Goal: Task Accomplishment & Management: Complete application form

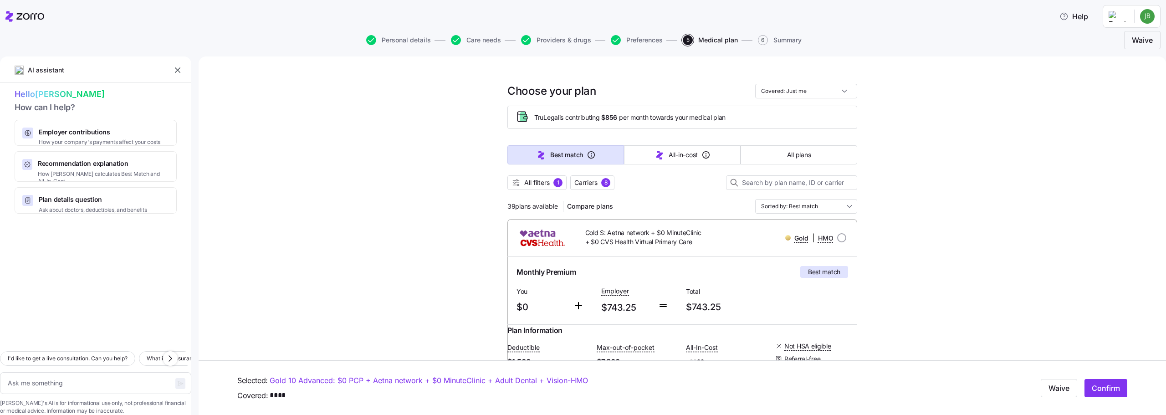
scroll to position [753, 0]
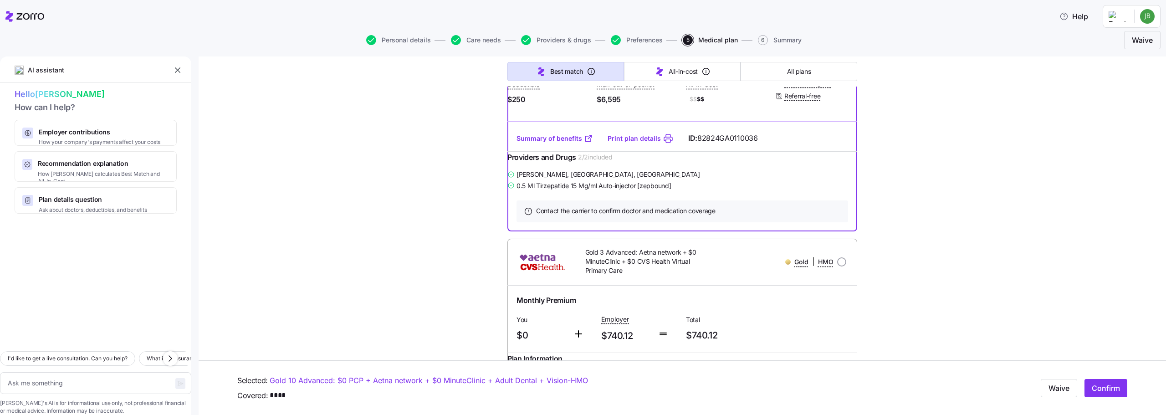
scroll to position [708, 0]
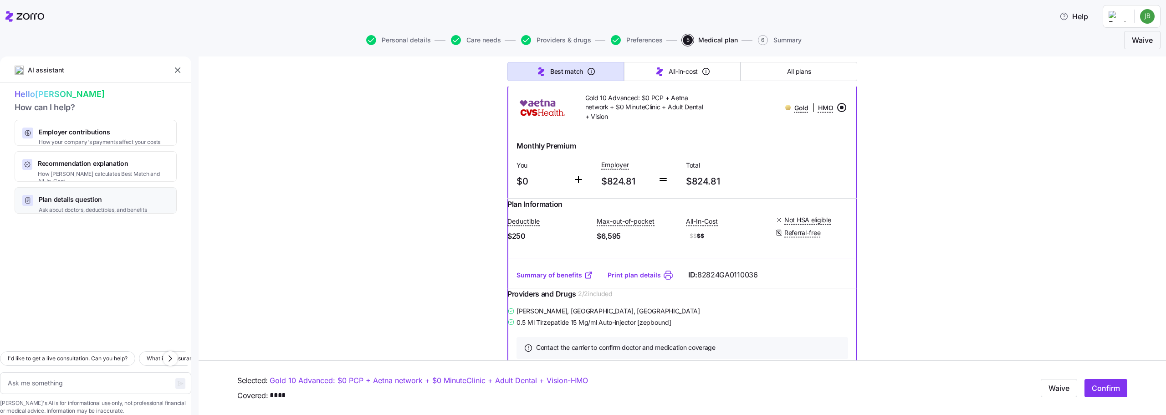
click at [90, 196] on span "Plan details question" at bounding box center [93, 199] width 108 height 9
type textarea "x"
drag, startPoint x: 158, startPoint y: 367, endPoint x: 9, endPoint y: 357, distance: 148.8
click at [9, 357] on div "I'd like to get a live consultation. Can you help? What is coinsurance? Which p…" at bounding box center [95, 374] width 191 height 81
type textarea "W"
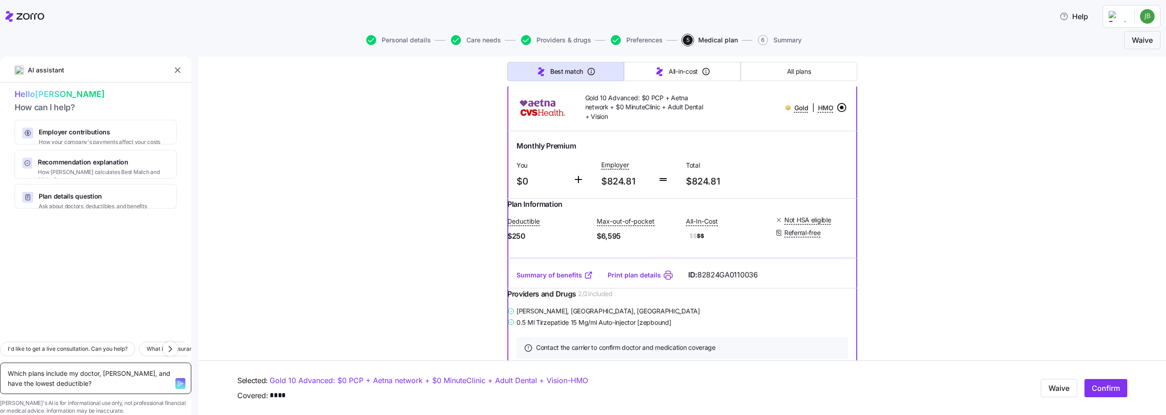
type textarea "x"
type textarea "Wh"
type textarea "x"
type textarea "Whi"
type textarea "x"
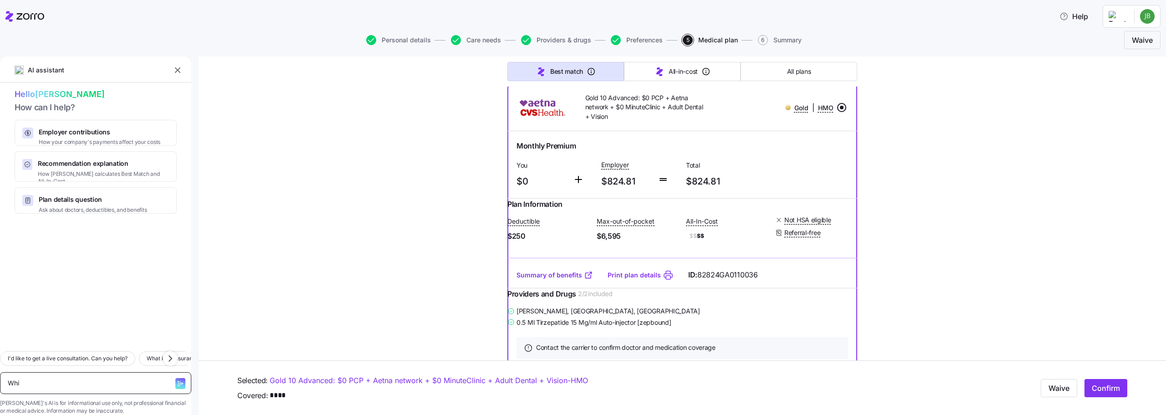
type textarea "Whic"
type textarea "x"
type textarea "Which"
type textarea "x"
type textarea "Which"
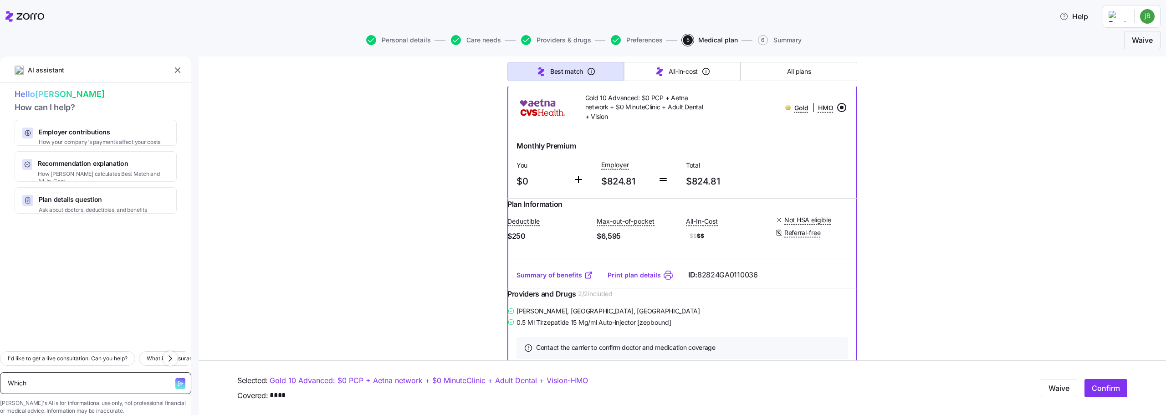
type textarea "x"
type textarea "Which p"
type textarea "x"
type textarea "Which pl"
type textarea "x"
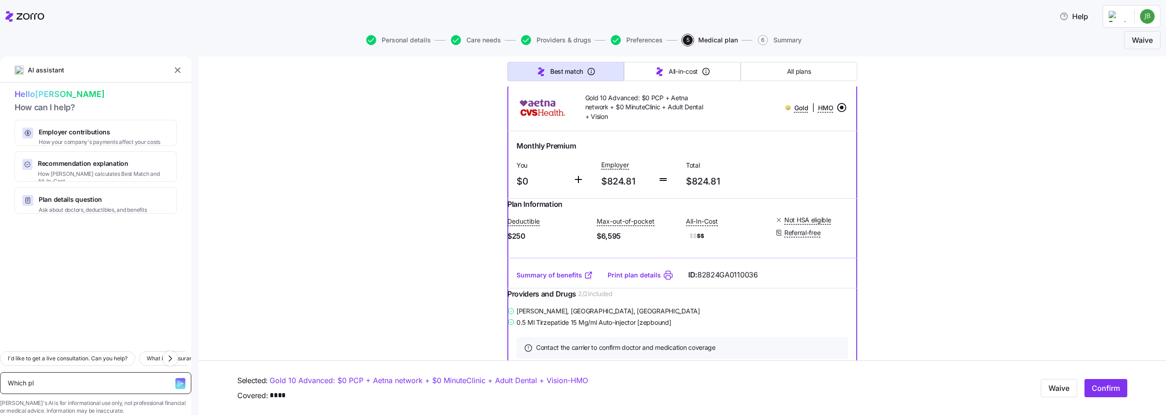
type textarea "Which pla"
type textarea "x"
type textarea "Which plan"
type textarea "x"
type textarea "Which plans"
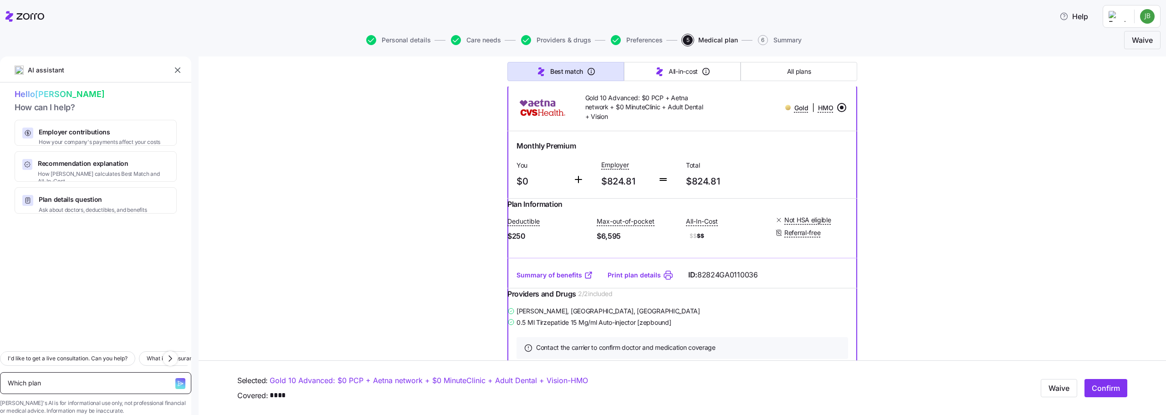
type textarea "x"
type textarea "Which plans"
type textarea "x"
type textarea "Which plans h"
type textarea "x"
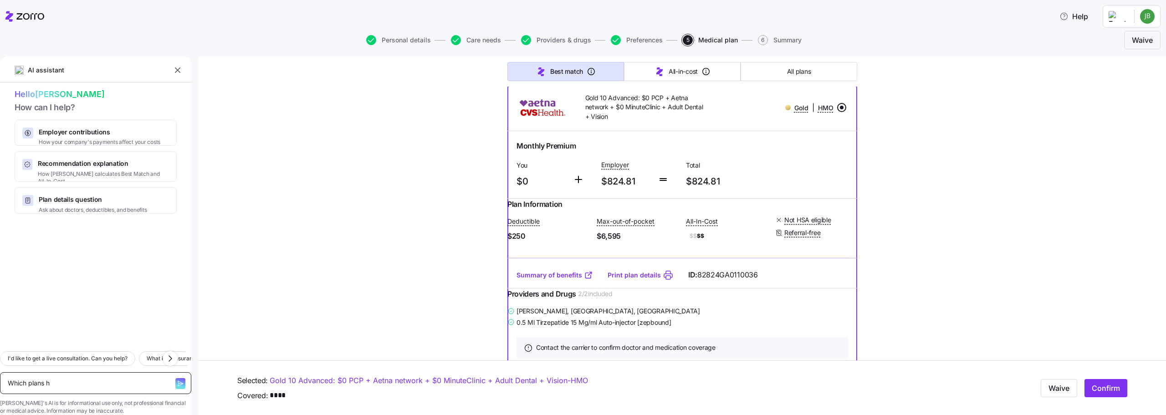
type textarea "Which plans ha"
type textarea "x"
type textarea "Which plans hav"
type textarea "x"
type textarea "Which plans have"
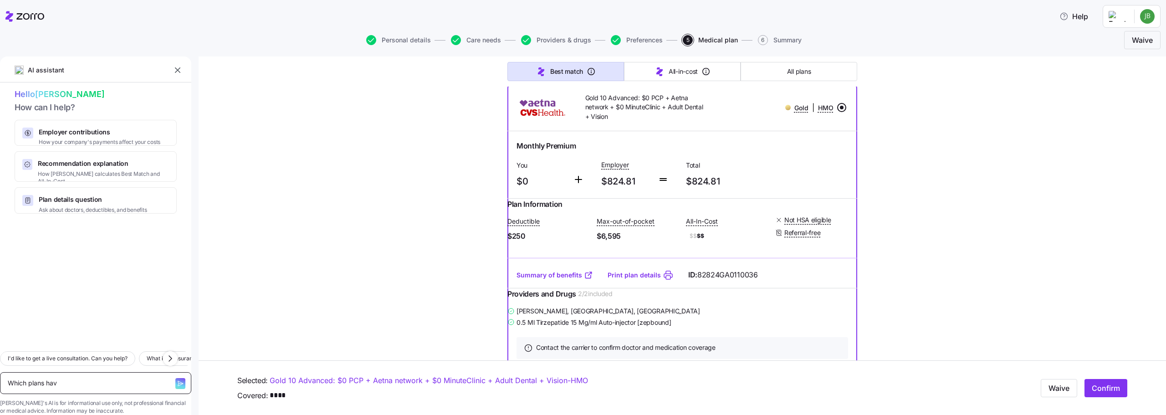
type textarea "x"
type textarea "Which plans have"
type textarea "x"
type textarea "Which plans have t"
type textarea "x"
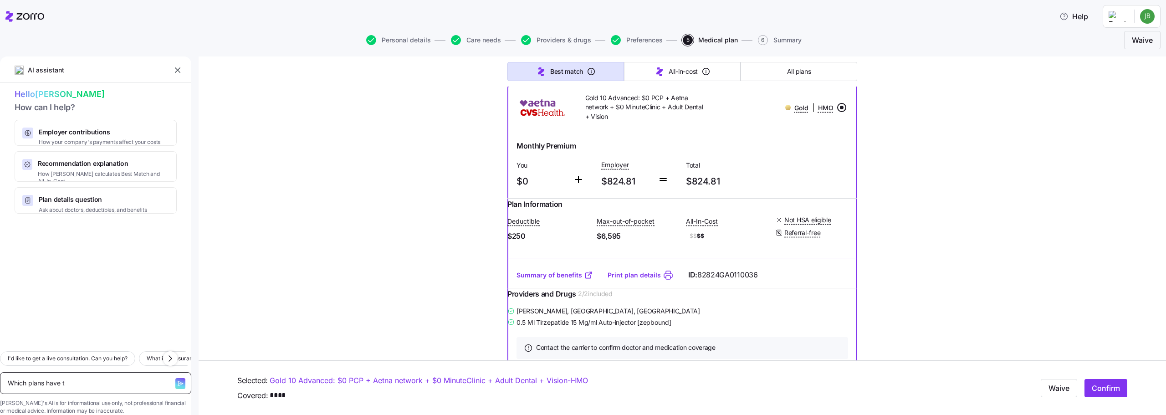
type textarea "Which plans have th"
type textarea "x"
type textarea "Which plans have the"
type textarea "x"
type textarea "Which plans have the"
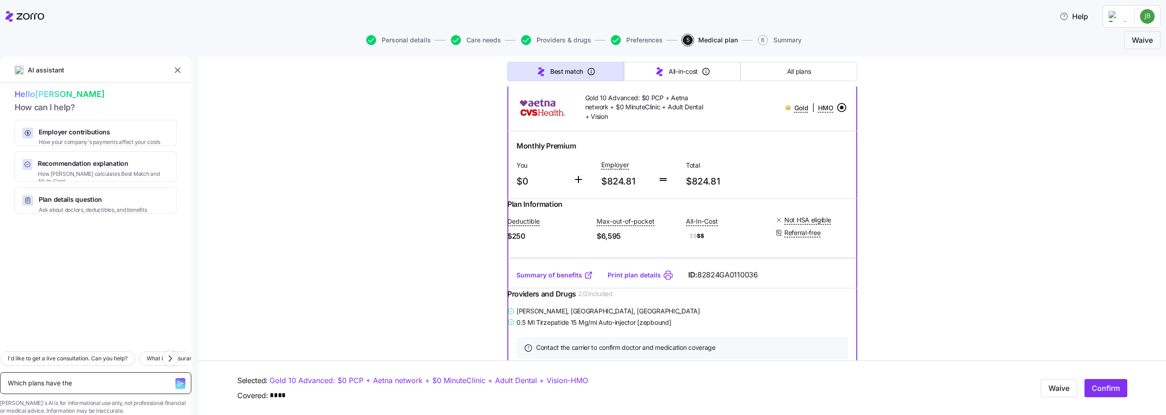
type textarea "x"
type textarea "Which plans have the l"
type textarea "x"
type textarea "Which plans have the lo"
type textarea "x"
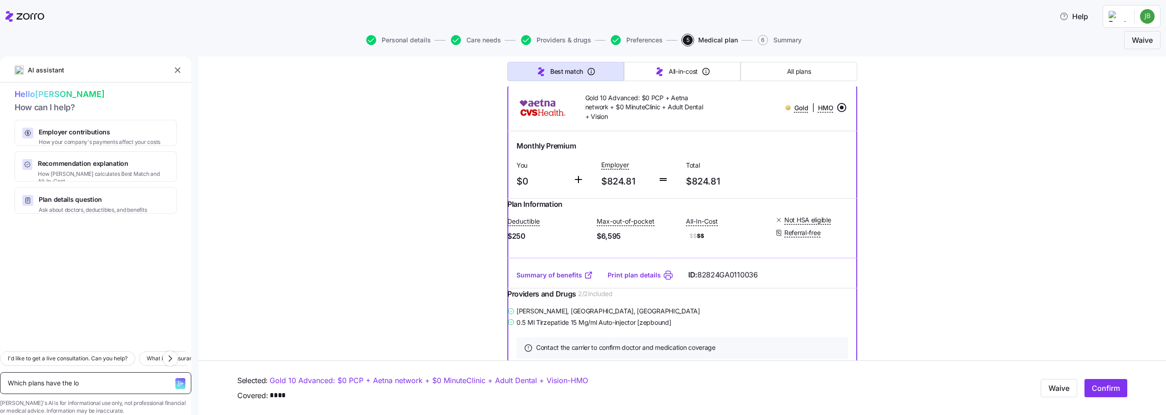
type textarea "Which plans have the low"
type textarea "x"
type textarea "Which plans have the lowe"
type textarea "x"
type textarea "Which plans have the lowes"
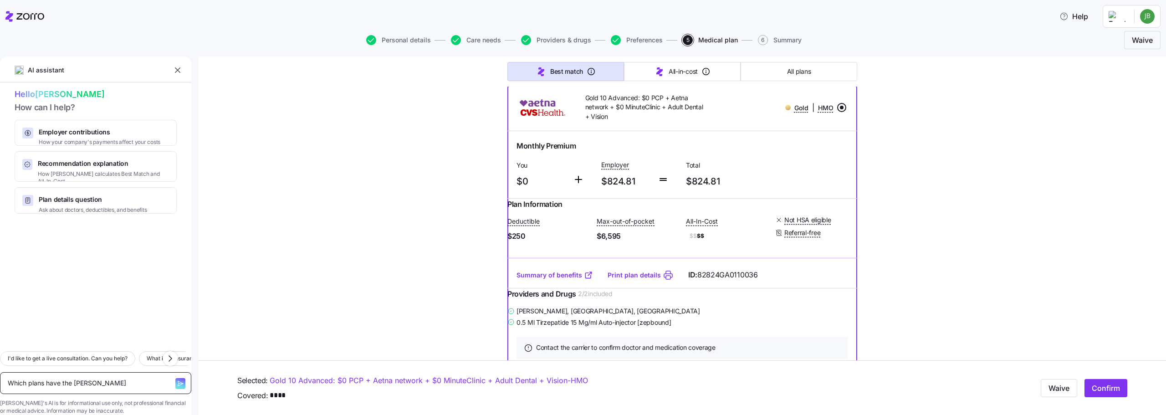
type textarea "x"
type textarea "Which plans have the lowest"
type textarea "x"
type textarea "Which plans have the lowest"
type textarea "x"
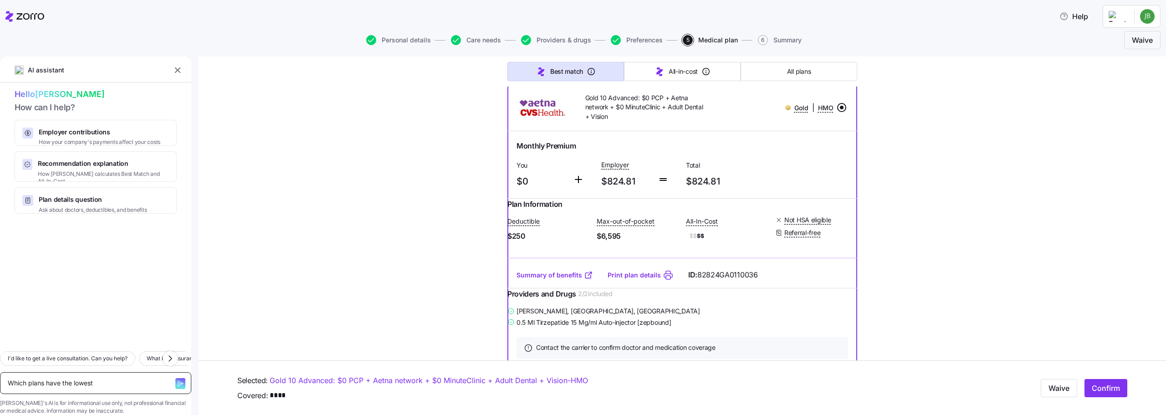
type textarea "Which plans have the lowest c"
type textarea "x"
type textarea "Which plans have the lowest co"
type textarea "x"
type textarea "Which plans have the lowest cos"
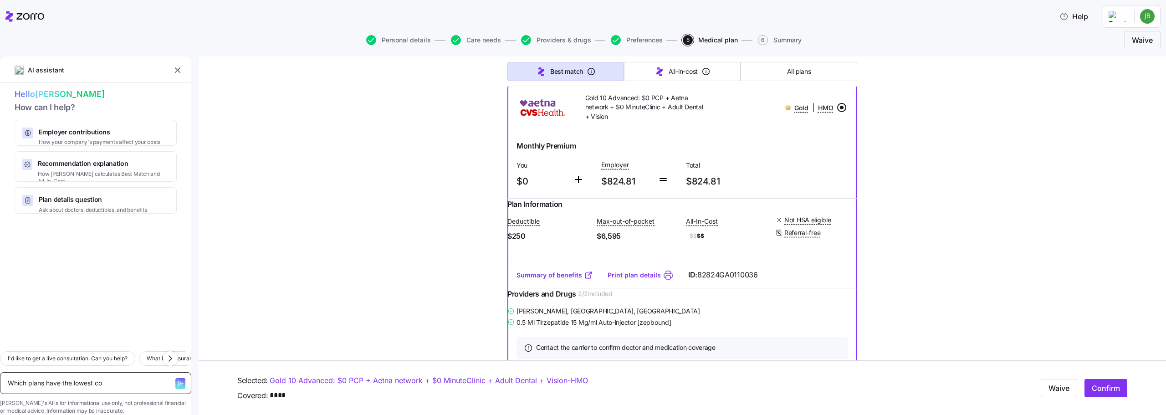
type textarea "x"
type textarea "Which plans have the lowest cost"
type textarea "x"
type textarea "Which plans have the lowest cost"
type textarea "x"
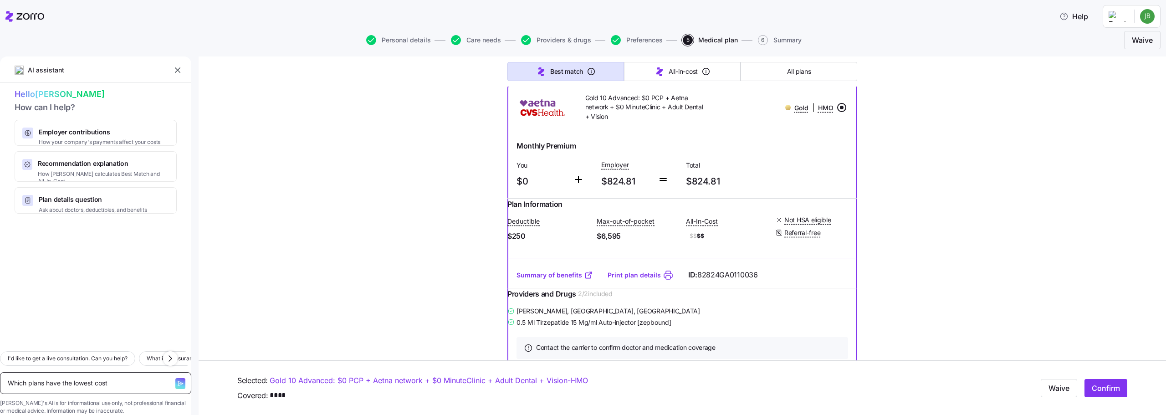
type textarea "Which plans have the lowest cost f"
type textarea "x"
type textarea "Which plans have the lowest cost fo"
type textarea "x"
type textarea "Which plans have the lowest cost for"
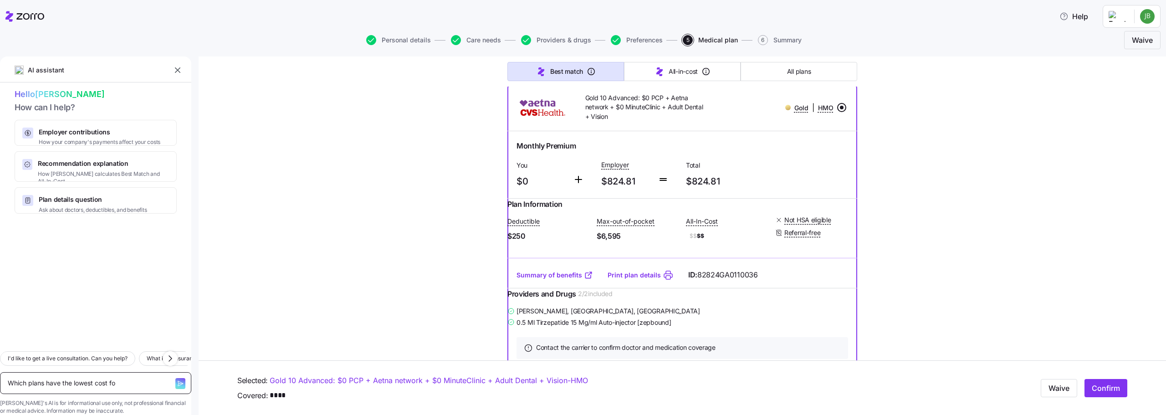
type textarea "x"
type textarea "Which plans have the lowest cost for"
type textarea "x"
type textarea "Which plans have the lowest cost for m"
type textarea "x"
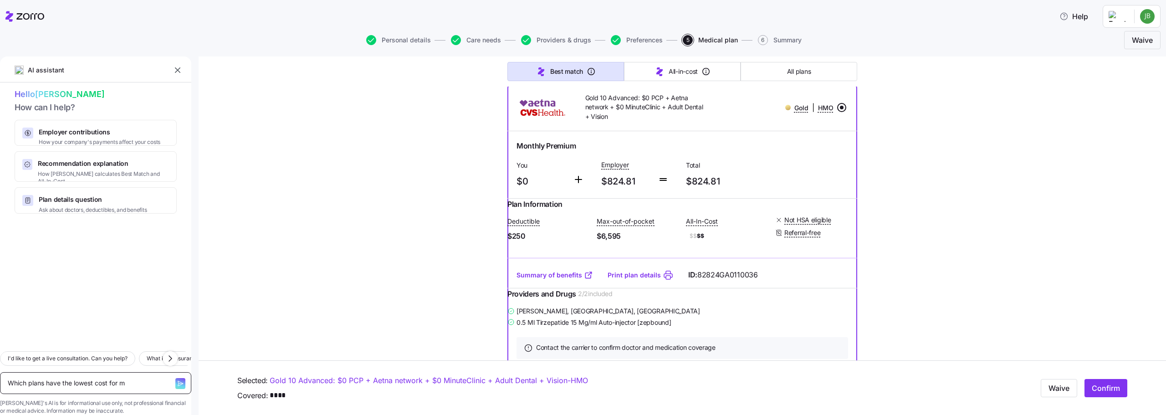
type textarea "Which plans have the lowest cost for my"
type textarea "x"
type textarea "Which plans have the lowest cost for my"
type textarea "x"
type textarea "Which plans have the lowest cost for my m"
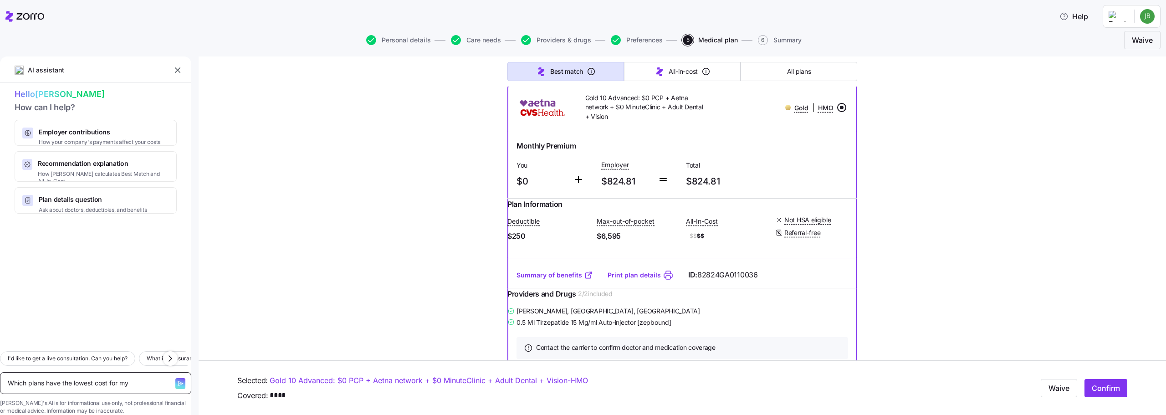
type textarea "x"
type textarea "Which plans have the lowest cost for my me"
type textarea "x"
type textarea "Which plans have the lowest cost for my med"
type textarea "x"
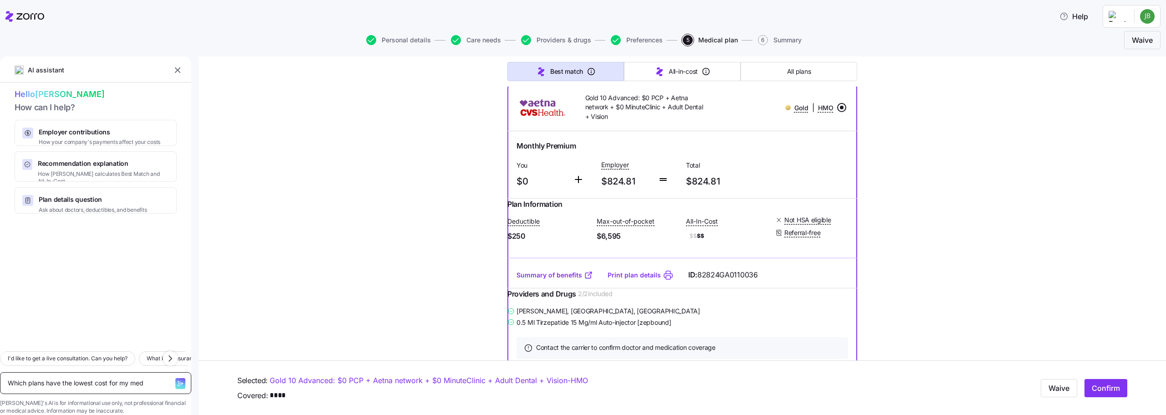
type textarea "Which plans have the lowest cost for my medi"
type textarea "x"
type textarea "Which plans have the lowest cost for my medic"
type textarea "x"
type textarea "Which plans have the lowest cost for my medica"
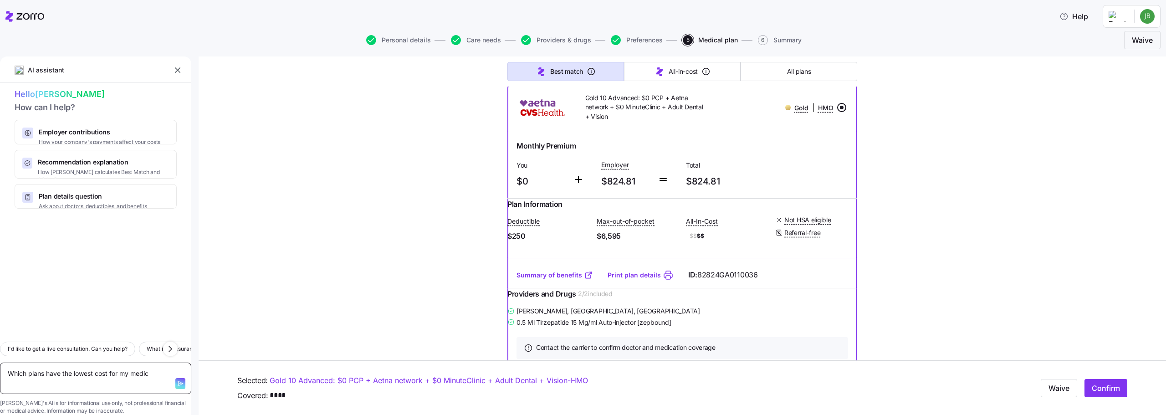
type textarea "x"
type textarea "Which plans have the lowest cost for my medicat"
type textarea "x"
type textarea "Which plans have the lowest cost for my medicati"
type textarea "x"
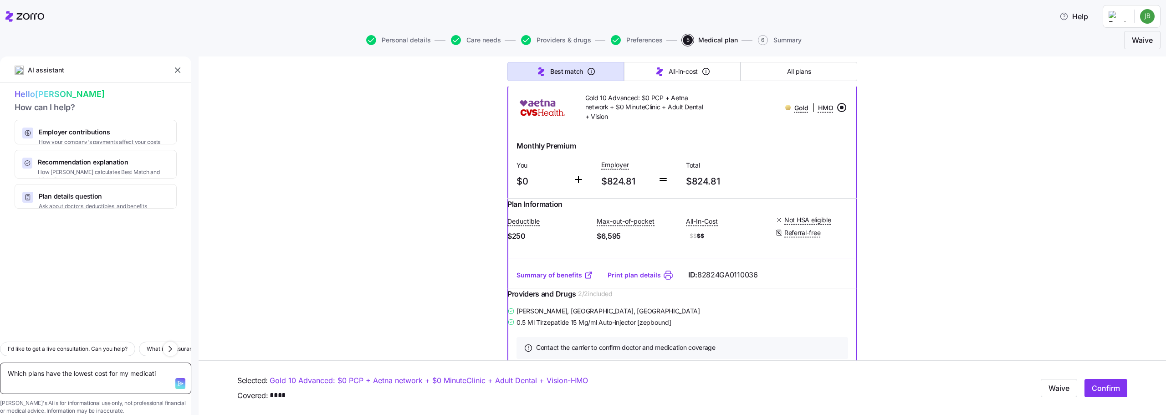
type textarea "Which plans have the lowest cost for my medicatio"
type textarea "x"
type textarea "Which plans have the lowest cost for my medication"
type textarea "x"
type textarea "Which plans have the lowest cost for my medication,"
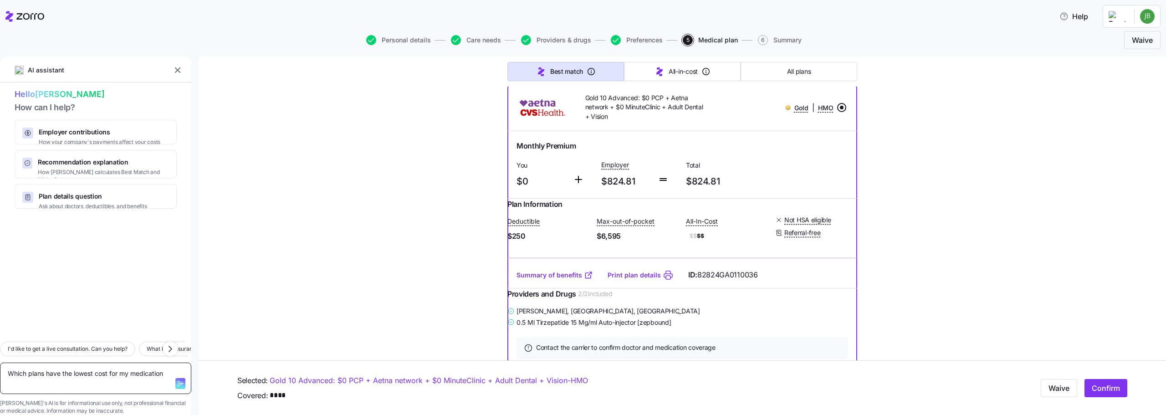
type textarea "x"
type textarea "Which plans have the lowest cost for my medication,"
type textarea "x"
type textarea "Which plans have the lowest cost for my medication, Z"
type textarea "x"
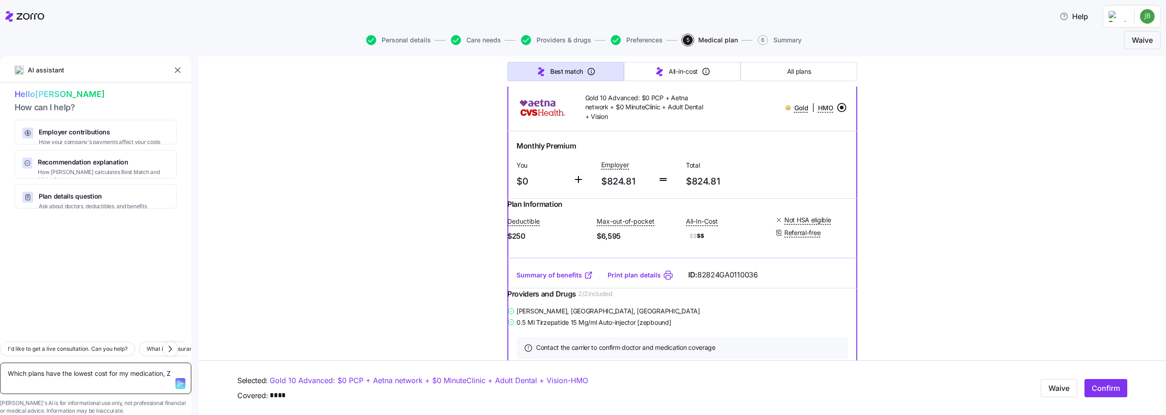
type textarea "Which plans have the lowest cost for my medication, Ze"
type textarea "x"
type textarea "Which plans have the lowest cost for my medication, Zep"
type textarea "x"
type textarea "Which plans have the lowest cost for my medication, Zepb"
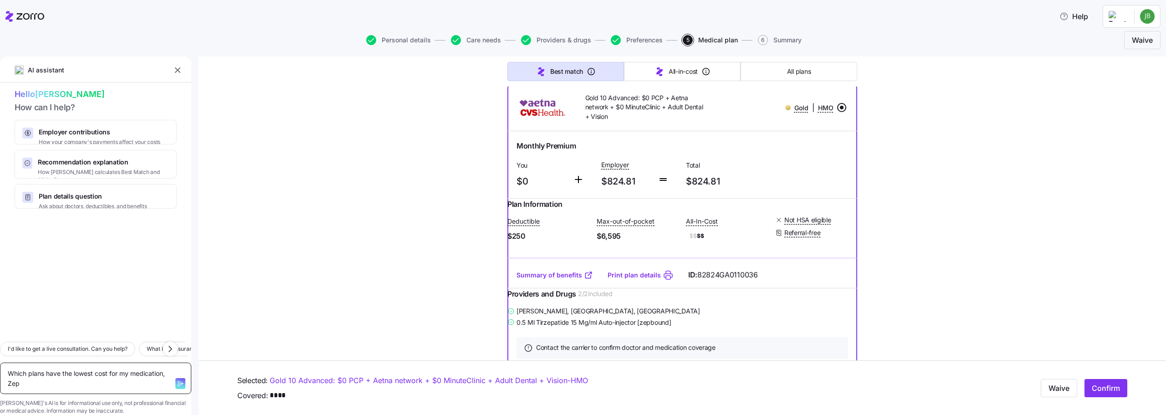
type textarea "x"
type textarea "Which plans have the lowest cost for my medication, Zepbo"
type textarea "x"
type textarea "Which plans have the lowest cost for my medication, Zepbou"
type textarea "x"
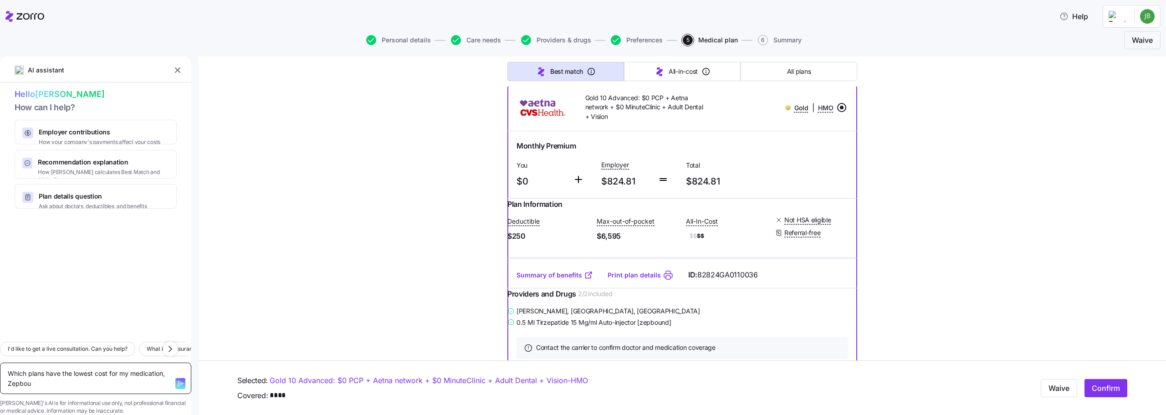
type textarea "Which plans have the lowest cost for my medication, Zepboun"
type textarea "x"
type textarea "Which plans have the lowest cost for my medication, Zepbound"
type textarea "x"
type textarea "Which plans have the lowest cost for my medication, Zepbound?"
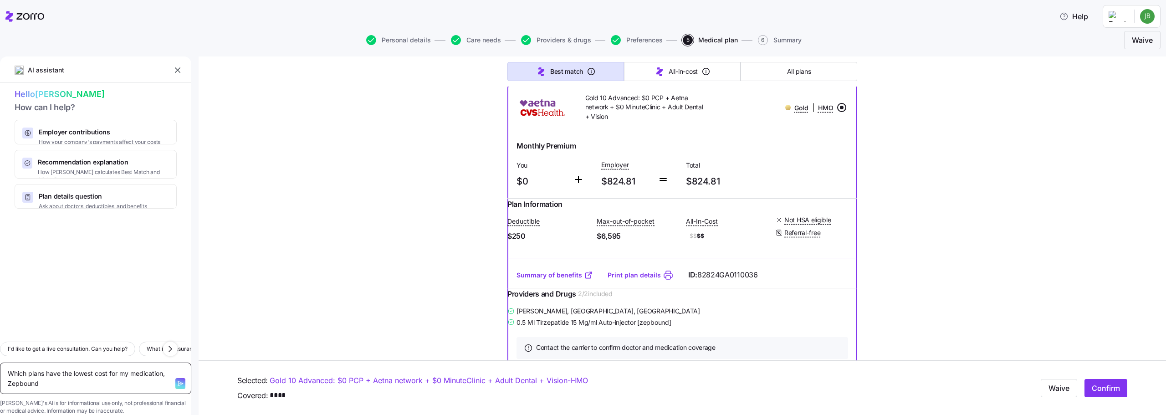
type textarea "x"
type textarea "Which plans have the lowest cost for my medication, Zepbound?"
type textarea "x"
type textarea "Which plans have the lowest cost for my medication, Zepbound?"
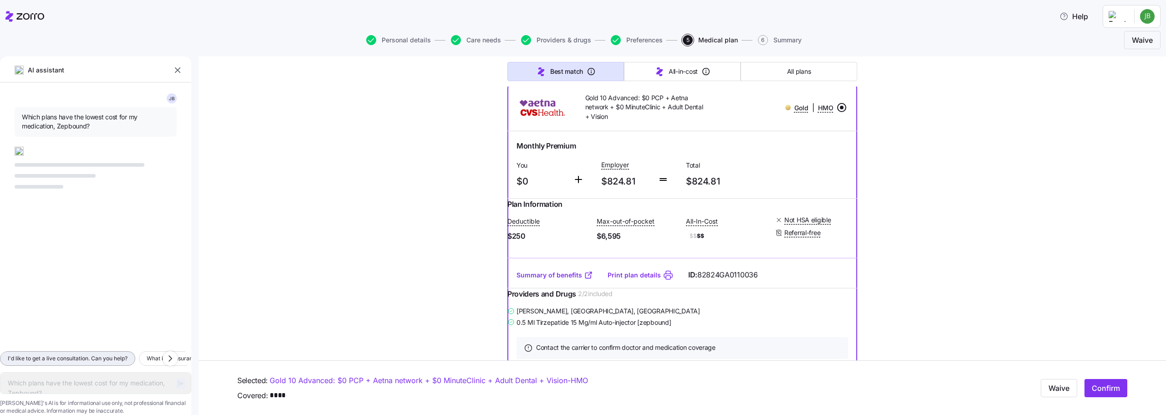
click at [105, 354] on span "I'd like to get a live consultation. Can you help?" at bounding box center [68, 358] width 120 height 9
click at [77, 184] on div "J B Which plans have the lowest cost for my medication, Zepbound?" at bounding box center [95, 208] width 191 height 252
click at [67, 110] on div "Which plans have the lowest cost for my medication, Zepbound?" at bounding box center [96, 122] width 162 height 30
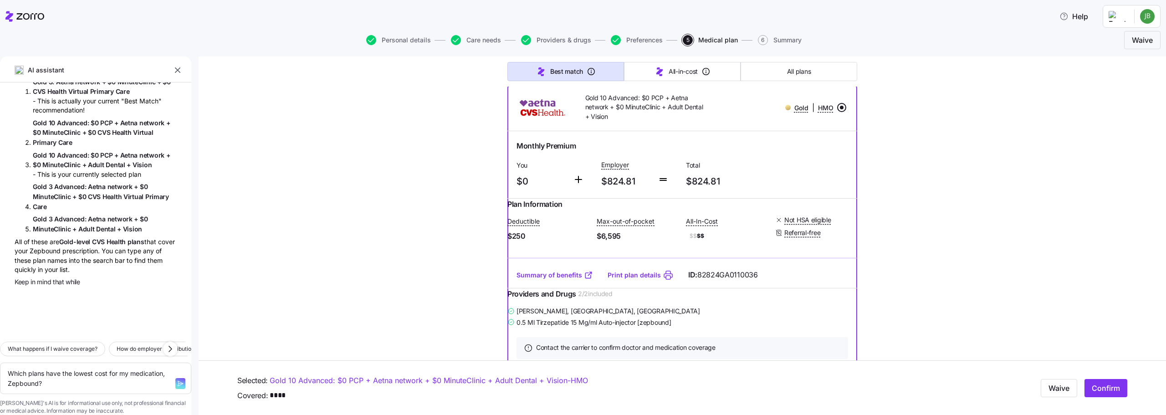
scroll to position [175, 0]
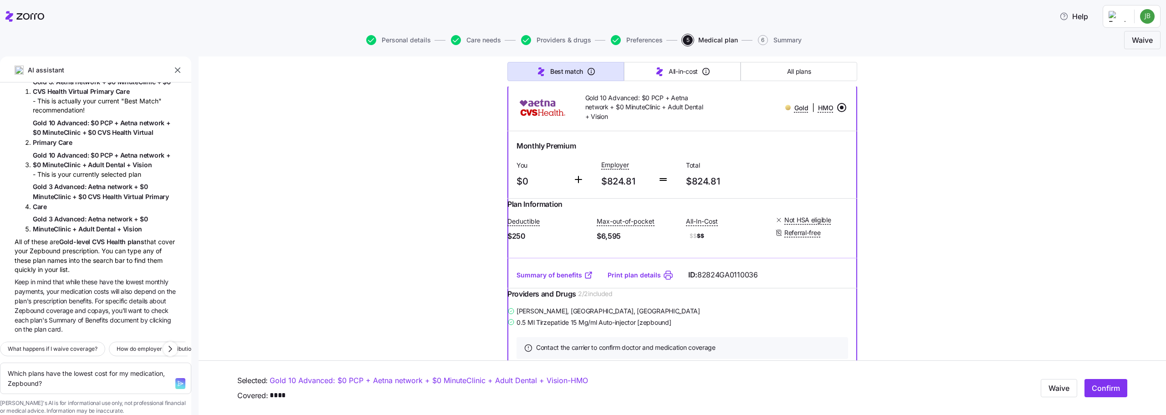
drag, startPoint x: 102, startPoint y: 256, endPoint x: 5, endPoint y: 227, distance: 101.3
click at [5, 227] on div "J B Which plans have the lowest cost for my medication, Zepbound? I'll help you…" at bounding box center [95, 208] width 191 height 252
click at [73, 239] on div "All of these are Gold-level CVS Health plans that cover your Zepbound prescript…" at bounding box center [96, 256] width 162 height 38
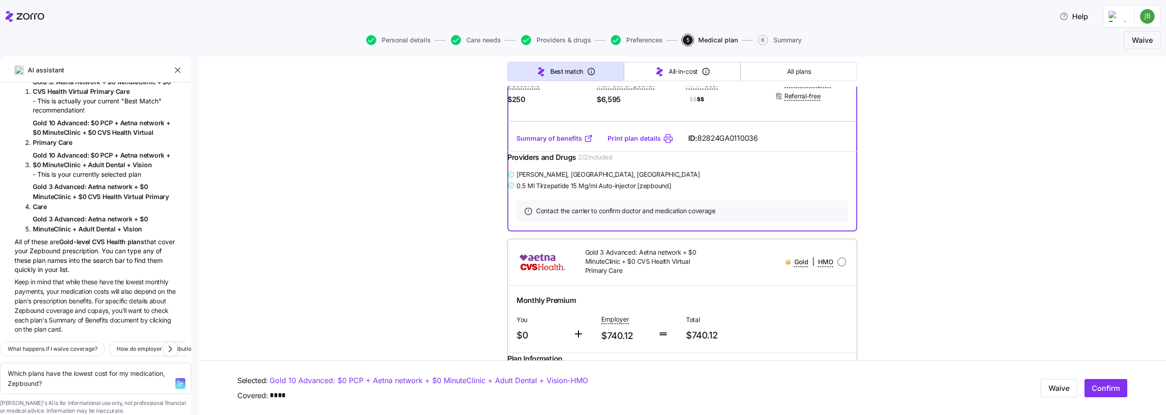
click at [177, 380] on icon "button" at bounding box center [180, 383] width 7 height 7
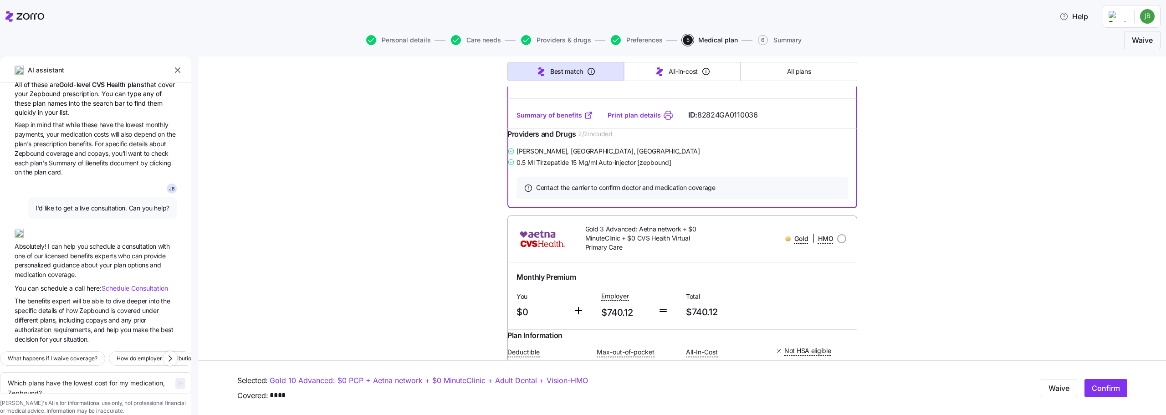
scroll to position [890, 0]
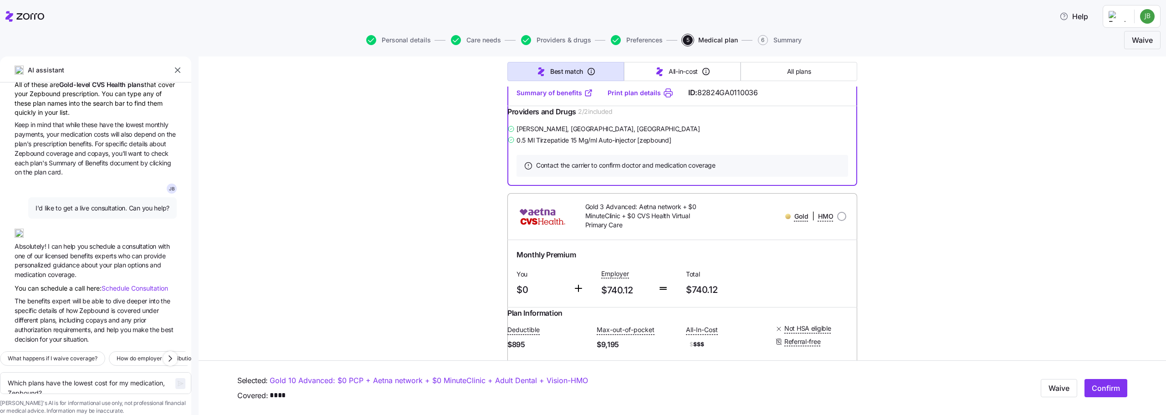
click at [117, 284] on span "Schedule" at bounding box center [117, 288] width 30 height 8
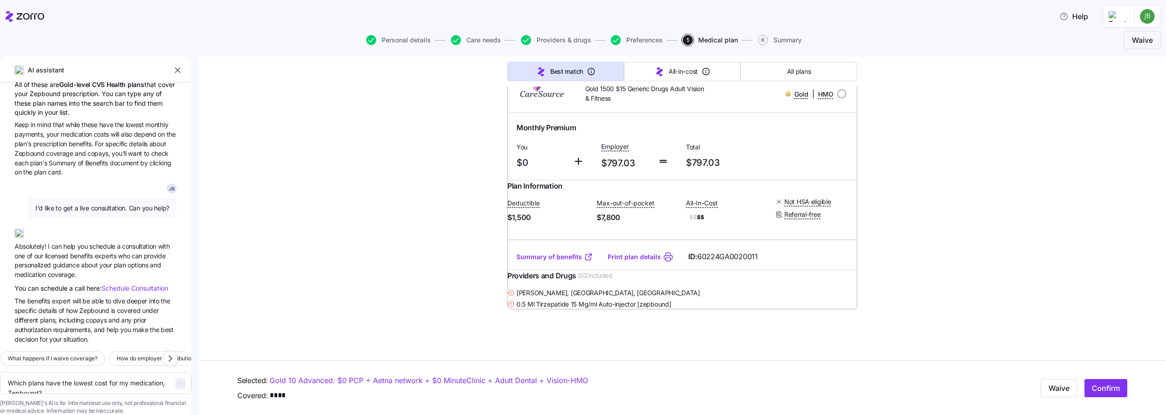
scroll to position [0, 0]
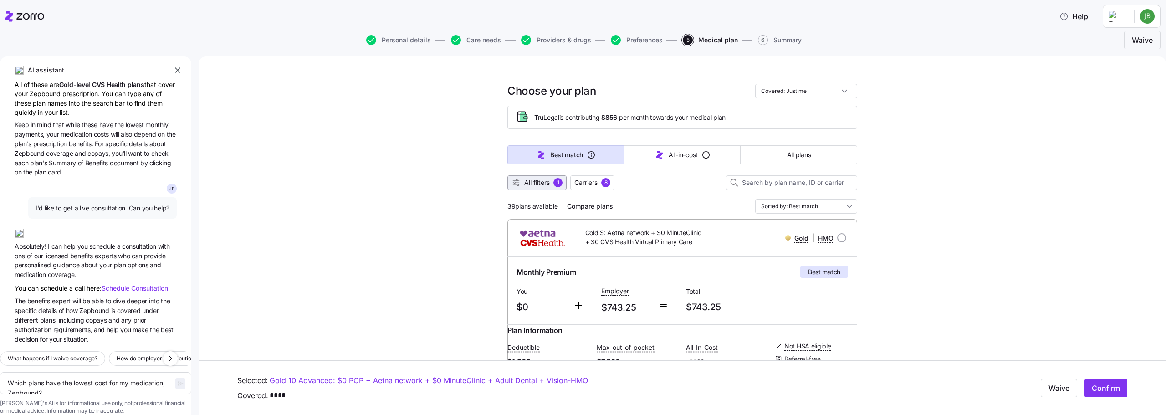
click at [516, 183] on icon "button" at bounding box center [515, 182] width 9 height 9
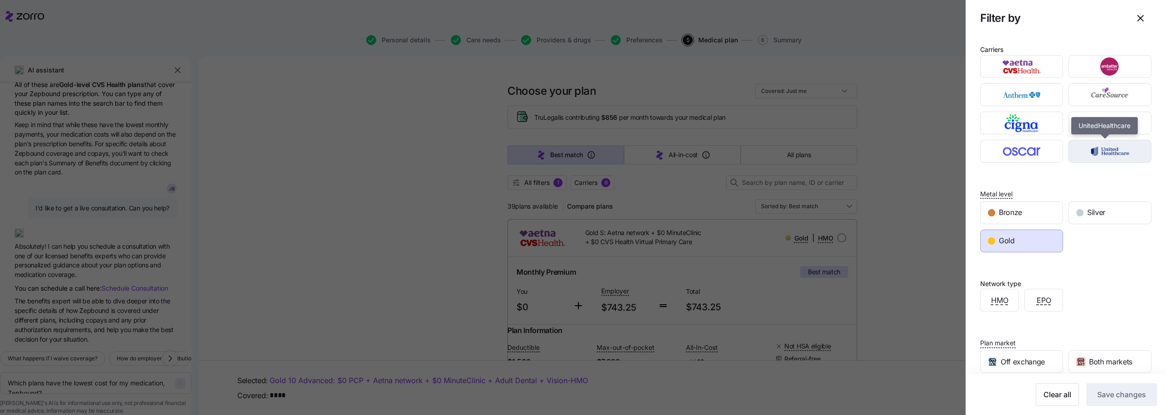
click at [1108, 156] on img "button" at bounding box center [1109, 151] width 67 height 18
click at [1114, 394] on span "Save changes" at bounding box center [1121, 394] width 49 height 11
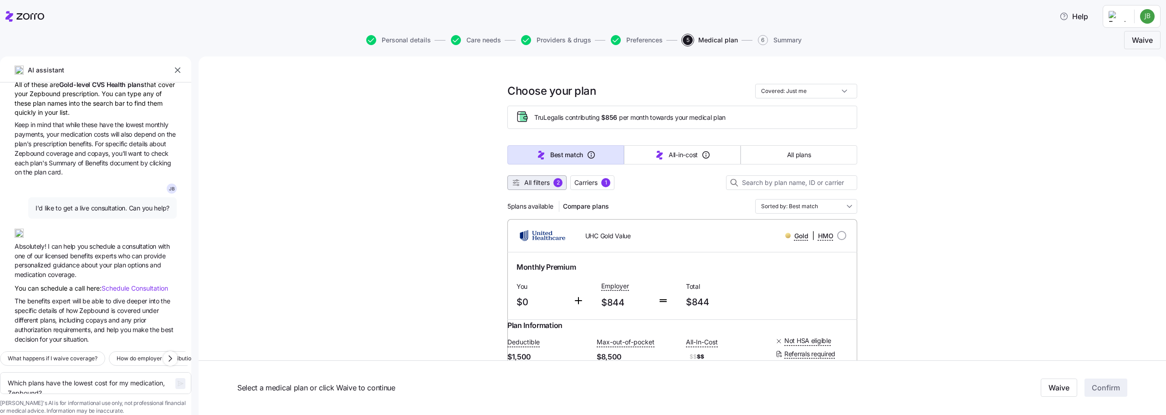
click at [527, 184] on span "All filters" at bounding box center [536, 182] width 25 height 9
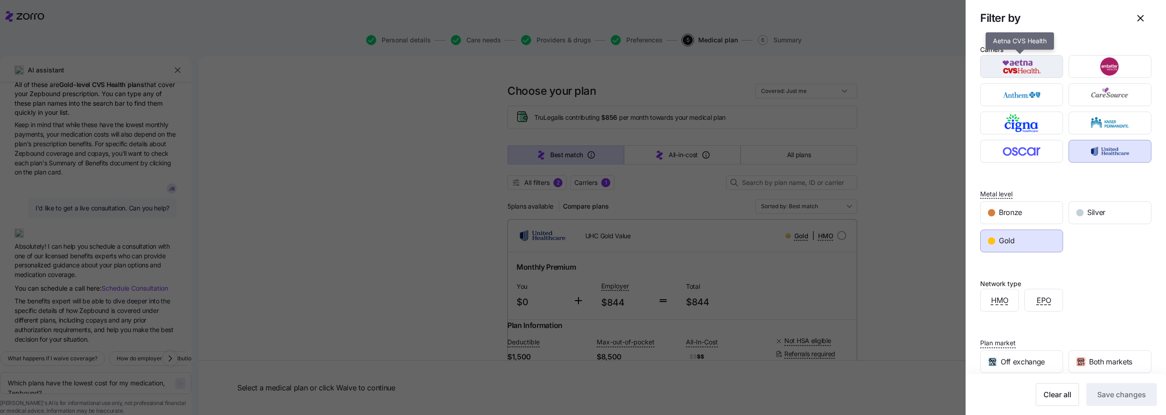
click at [1029, 65] on img "button" at bounding box center [1021, 66] width 67 height 18
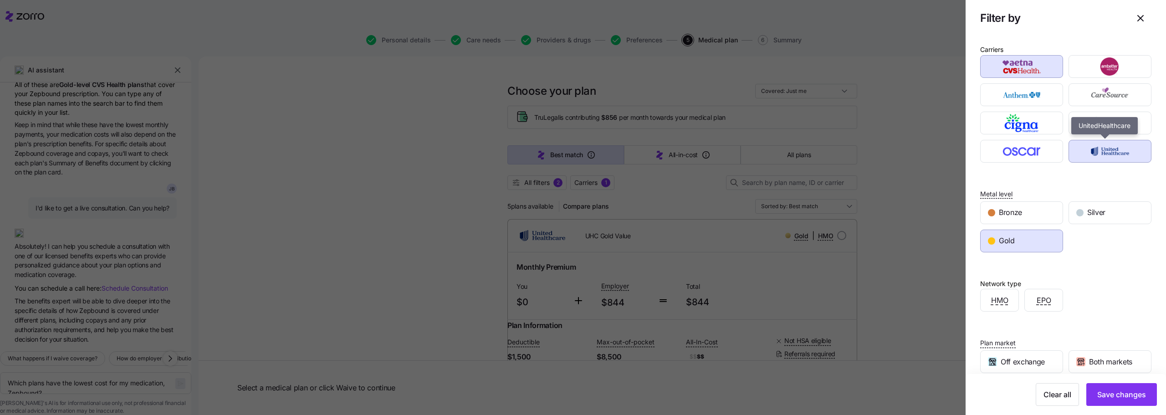
click at [1091, 151] on img "button" at bounding box center [1109, 151] width 67 height 18
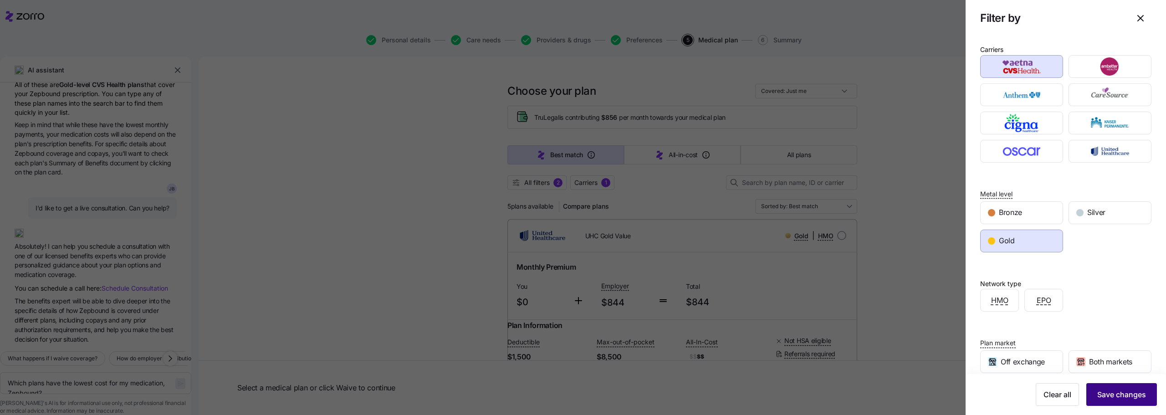
click at [1127, 393] on span "Save changes" at bounding box center [1121, 394] width 49 height 11
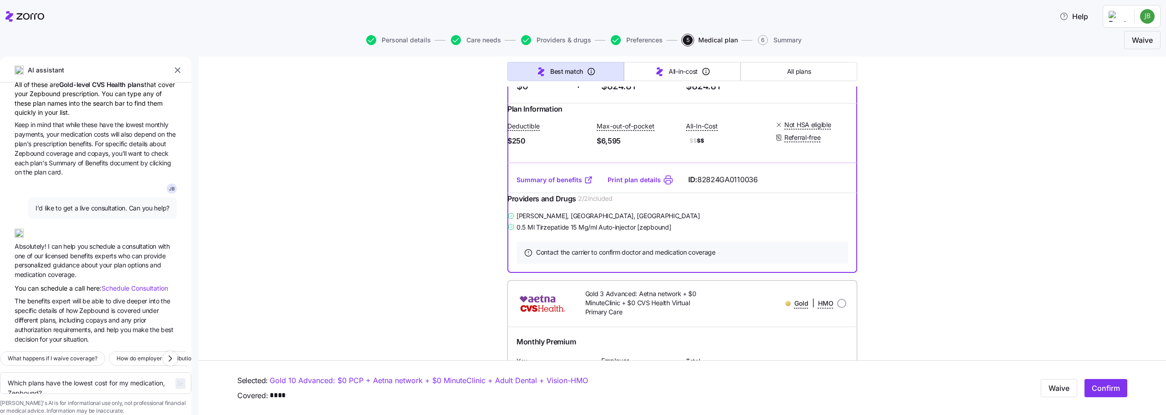
scroll to position [729, 0]
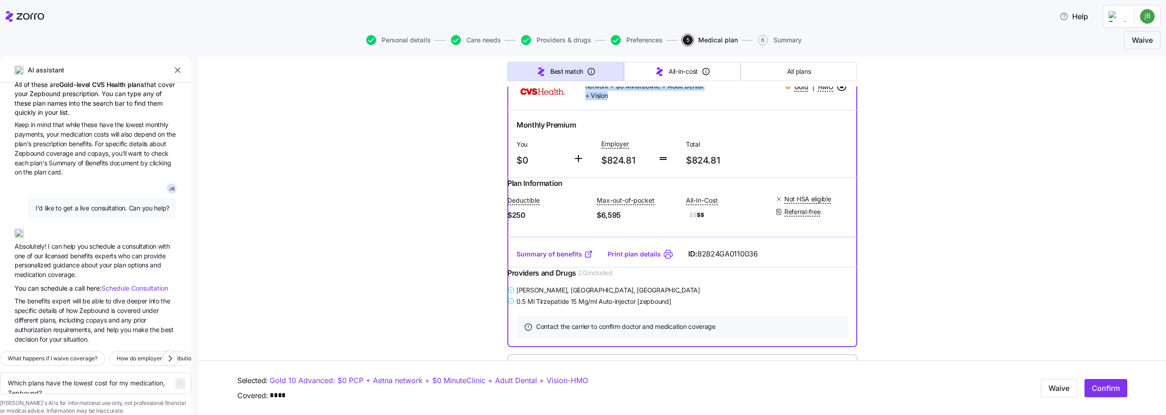
drag, startPoint x: 609, startPoint y: 153, endPoint x: 578, endPoint y: 132, distance: 37.4
click at [578, 104] on div "Gold 10 Advanced: $0 PCP + Aetna network + $0 MinuteClinic + Adult Dental + Vis…" at bounding box center [641, 87] width 140 height 36
click at [585, 100] on span "Gold 10 Advanced: $0 PCP + Aetna network + $0 MinuteClinic + Adult Dental + Vis…" at bounding box center [646, 86] width 122 height 28
drag, startPoint x: 582, startPoint y: 131, endPoint x: 635, endPoint y: 132, distance: 52.8
click at [635, 100] on span "Gold 10 Advanced: $0 PCP + Aetna network + $0 MinuteClinic + Adult Dental + Vis…" at bounding box center [646, 86] width 122 height 28
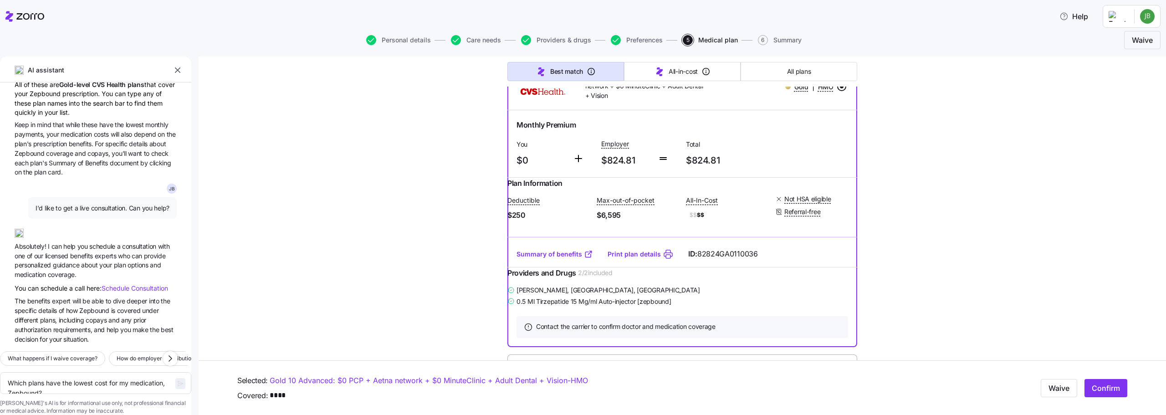
copy span "Gold 10 Advanced"
click at [631, 100] on span "Gold 10 Advanced: $0 PCP + Aetna network + $0 MinuteClinic + Adult Dental + Vis…" at bounding box center [646, 86] width 122 height 28
click at [647, 100] on span "Gold 10 Advanced: $0 PCP + Aetna network + $0 MinuteClinic + Adult Dental + Vis…" at bounding box center [646, 86] width 122 height 28
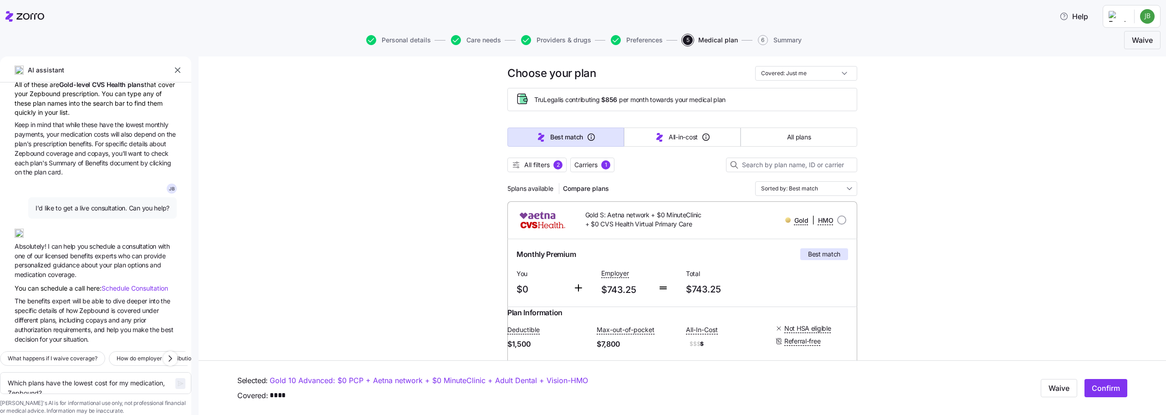
scroll to position [0, 0]
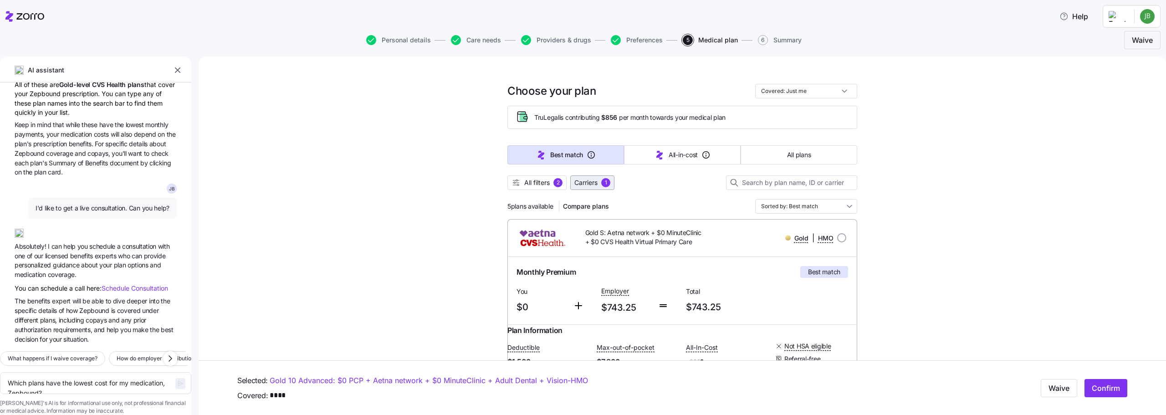
click at [585, 182] on span "Carriers" at bounding box center [585, 182] width 23 height 9
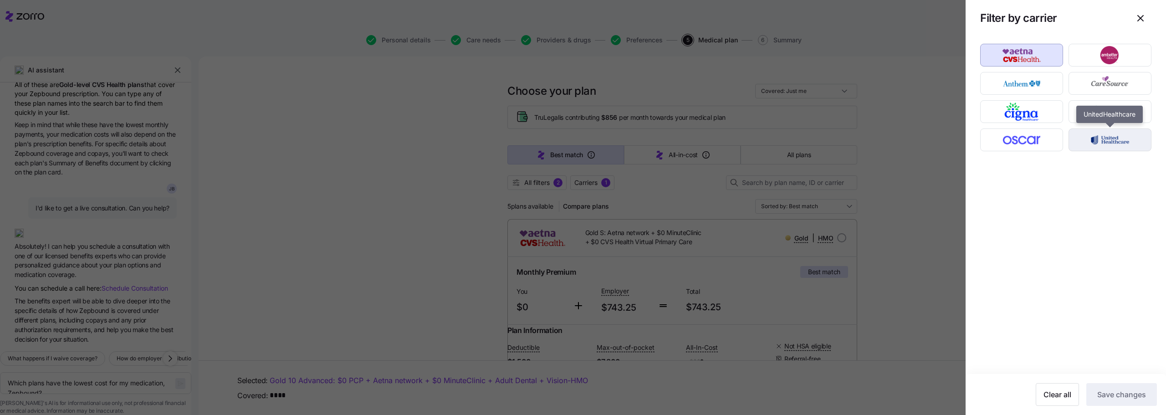
click at [1098, 144] on img "button" at bounding box center [1109, 140] width 67 height 18
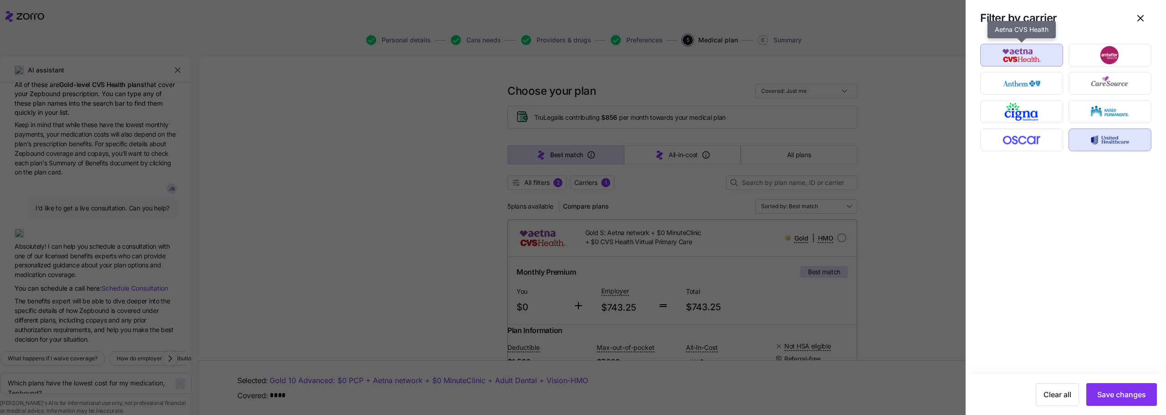
click at [1037, 58] on img "button" at bounding box center [1021, 55] width 67 height 18
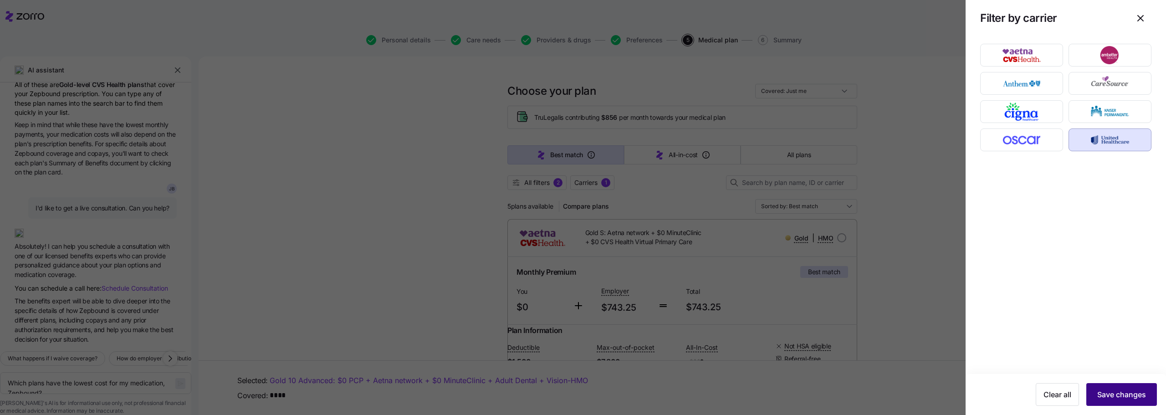
click at [1105, 399] on span "Save changes" at bounding box center [1121, 394] width 49 height 11
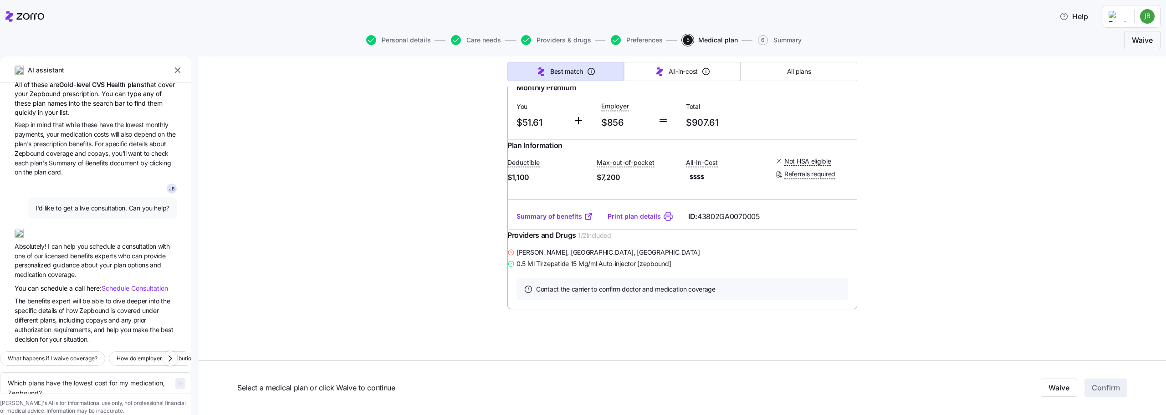
scroll to position [1292, 0]
type textarea "x"
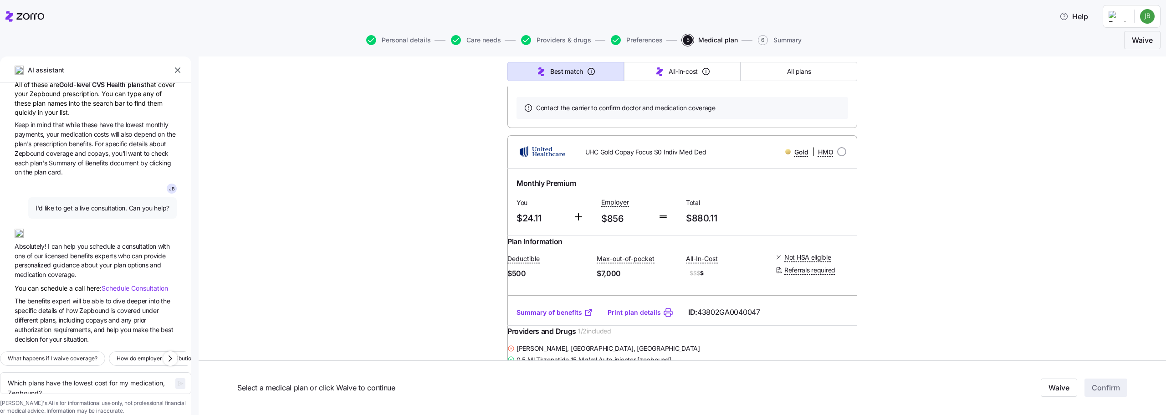
scroll to position [683, 0]
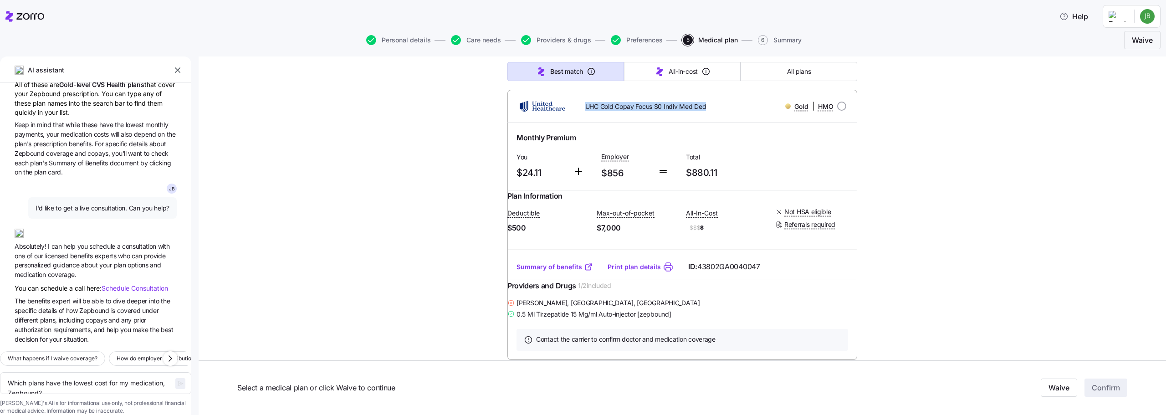
drag, startPoint x: 583, startPoint y: 154, endPoint x: 624, endPoint y: 169, distance: 43.5
click at [624, 111] on span "UHC Gold Copay Focus $0 Indiv Med Ded" at bounding box center [645, 106] width 121 height 9
copy span "UHC Gold Copay Focus $0 Indiv Med Ded"
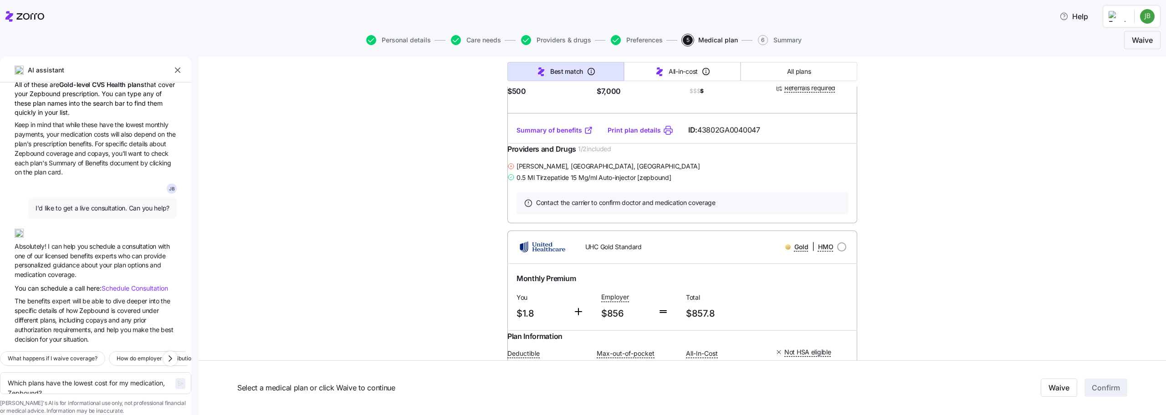
scroll to position [729, 0]
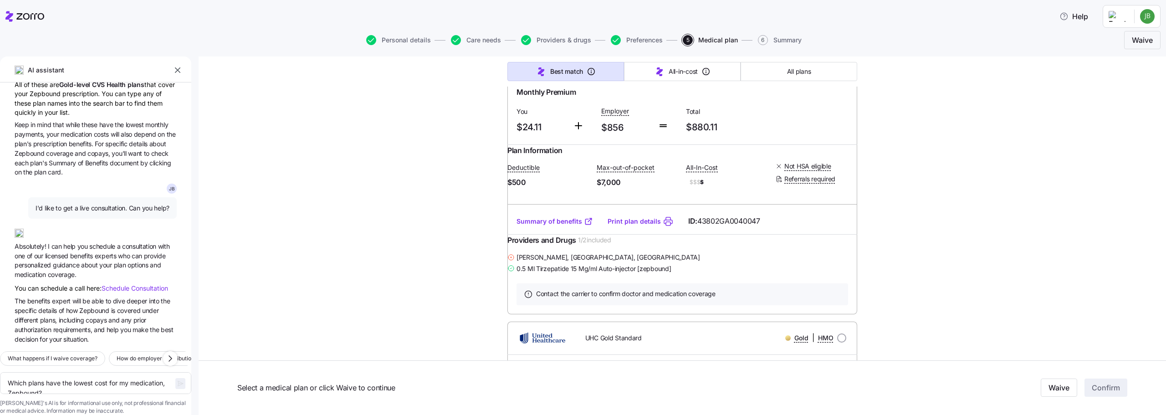
click at [839, 65] on input "radio" at bounding box center [841, 60] width 9 height 9
radio input "true"
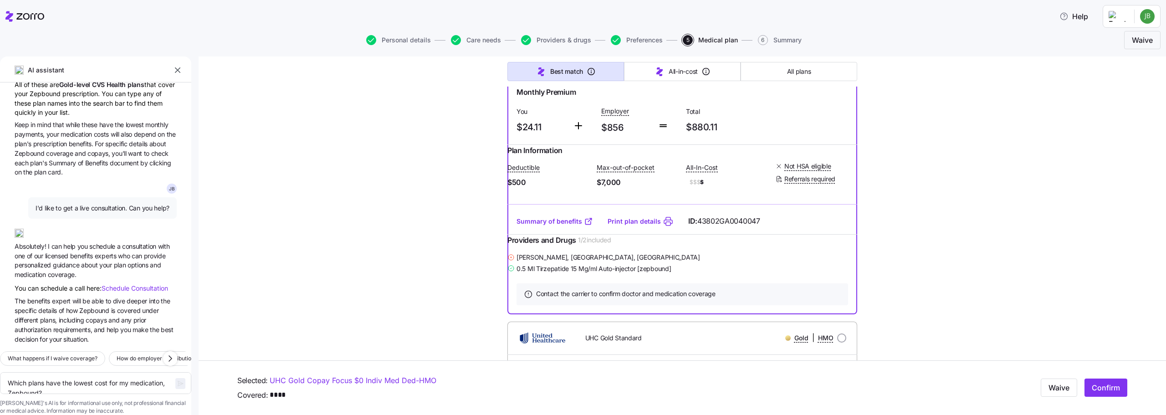
click at [706, 70] on div "UHC Gold Copay Focus $0 Indiv Med Ded" at bounding box center [641, 60] width 140 height 19
click at [1100, 390] on span "Confirm" at bounding box center [1105, 387] width 28 height 11
type textarea "x"
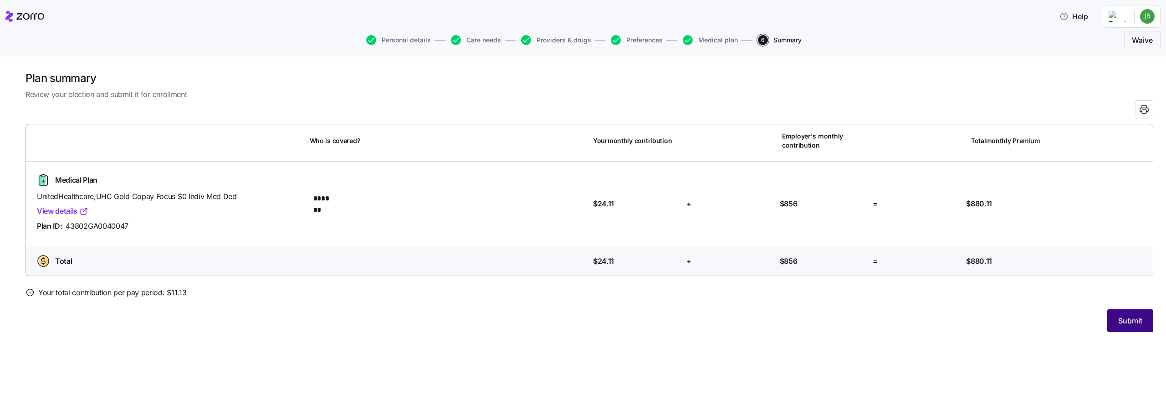
click at [1126, 322] on span "Submit" at bounding box center [1130, 320] width 24 height 11
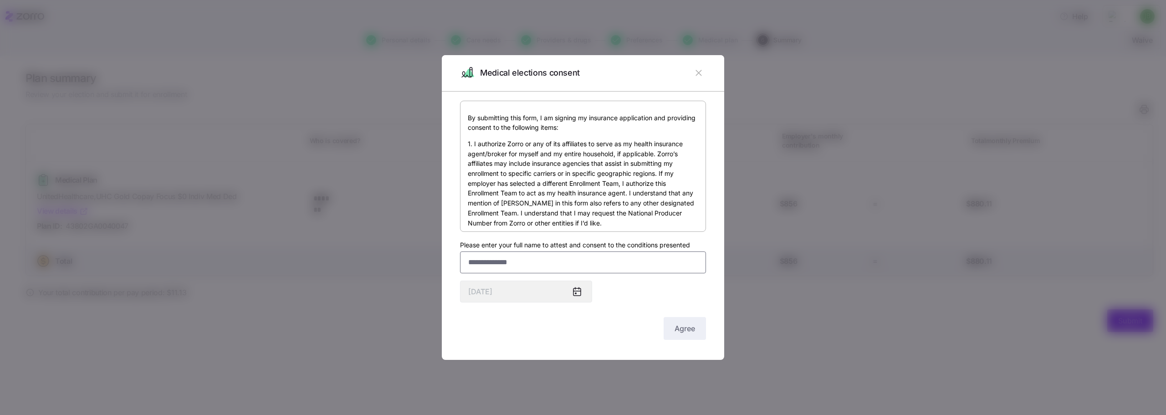
click at [495, 264] on input "Please enter your full name to attest and consent to the conditions presented" at bounding box center [583, 262] width 246 height 22
type input "**********"
click at [574, 292] on icon at bounding box center [576, 291] width 7 height 7
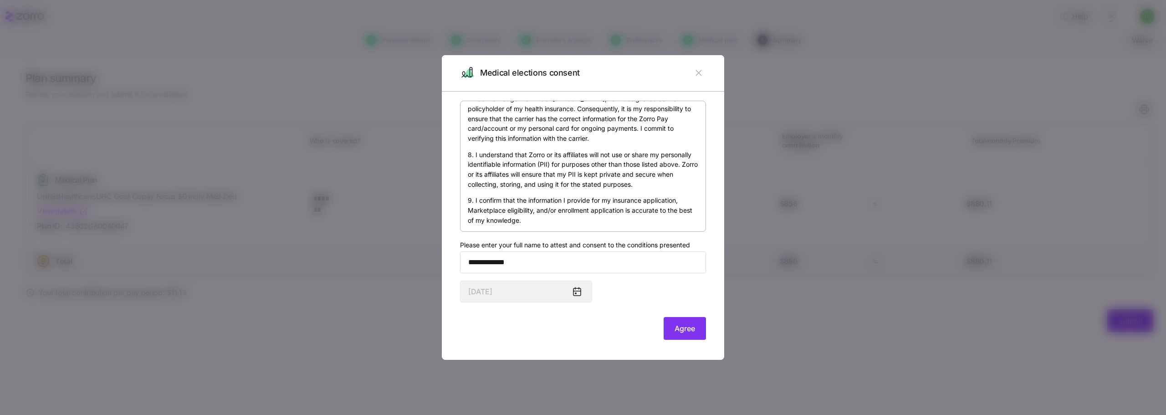
scroll to position [543, 0]
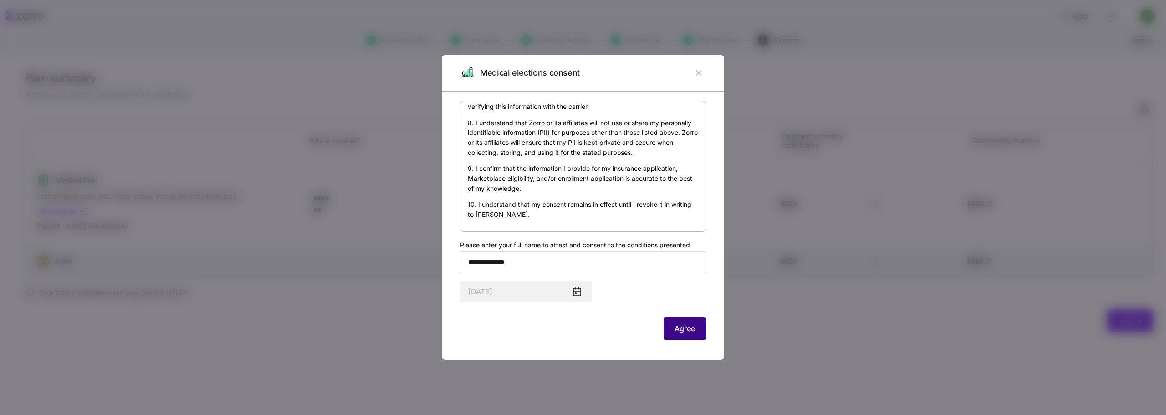
click at [691, 330] on span "Agree" at bounding box center [684, 328] width 20 height 11
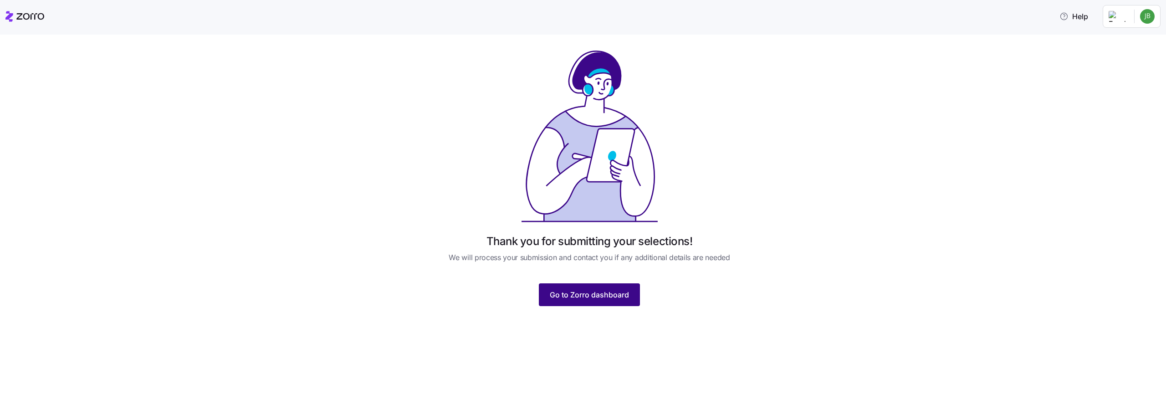
click at [571, 292] on span "Go to Zorro dashboard" at bounding box center [589, 294] width 79 height 11
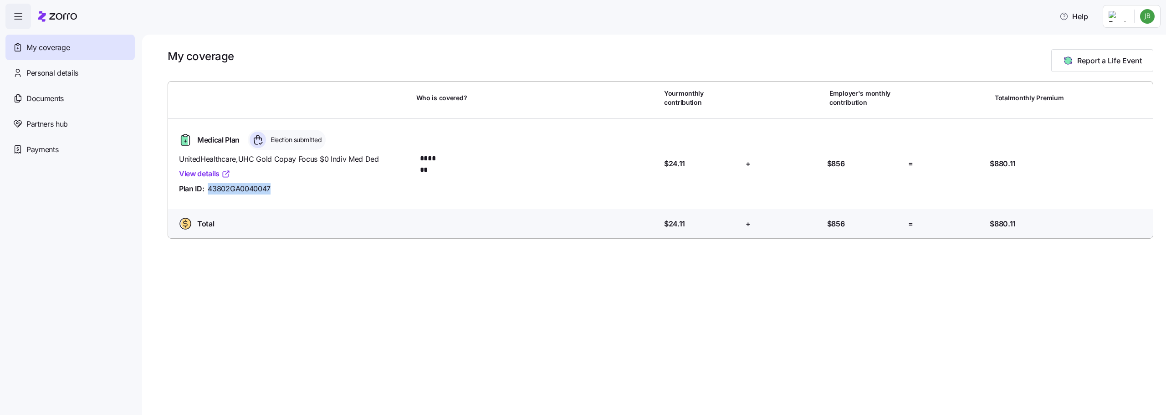
drag, startPoint x: 280, startPoint y: 193, endPoint x: 206, endPoint y: 189, distance: 74.7
click at [206, 189] on div "Plan ID: 43802GA0040047" at bounding box center [294, 188] width 230 height 11
copy div "43802GA0040047"
